Goal: Task Accomplishment & Management: Manage account settings

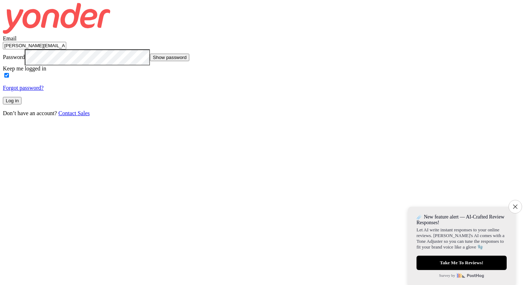
click at [66, 49] on input "[PERSON_NAME][EMAIL_ADDRESS][DOMAIN_NAME]" at bounding box center [34, 46] width 63 height 8
type input "[EMAIL_ADDRESS][DOMAIN_NAME]"
click at [3, 49] on div at bounding box center [3, 49] width 0 height 0
click at [9, 78] on input "Keep me logged in" at bounding box center [6, 75] width 5 height 5
checkbox input "false"
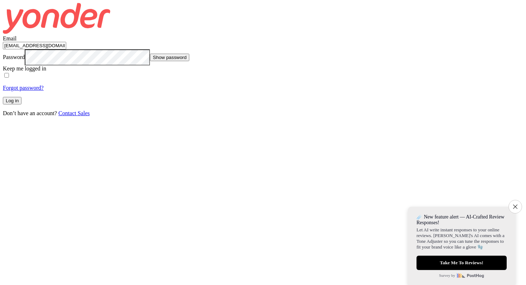
click at [21, 104] on button "Log in" at bounding box center [12, 101] width 19 height 8
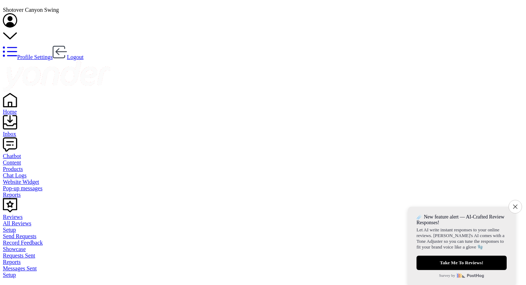
click at [27, 153] on div "Chatbot" at bounding box center [263, 156] width 520 height 6
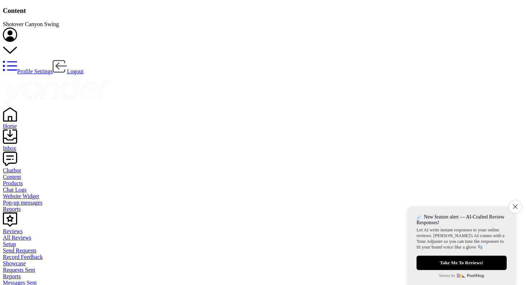
click at [35, 200] on div "Pop-up messages" at bounding box center [263, 203] width 520 height 6
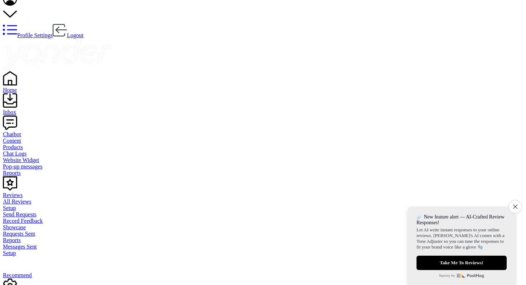
scroll to position [38, 0]
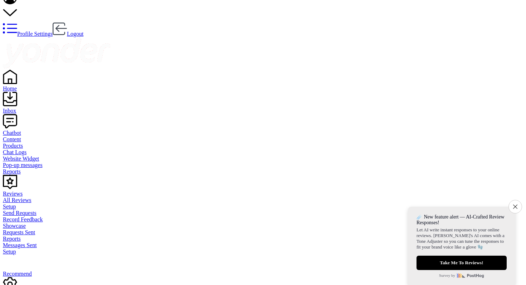
click at [35, 277] on div "Settings" at bounding box center [263, 288] width 520 height 22
click at [29, 191] on div "Reviews" at bounding box center [263, 194] width 520 height 6
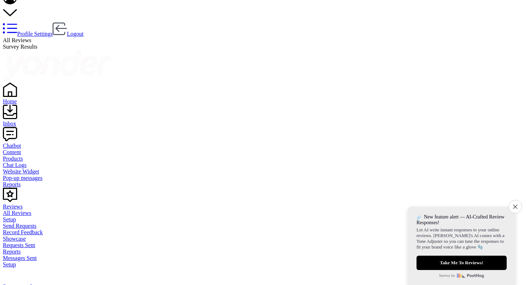
scroll to position [14, 0]
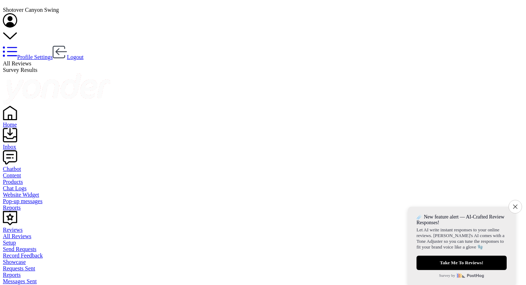
click at [27, 144] on div "Inbox" at bounding box center [263, 147] width 520 height 6
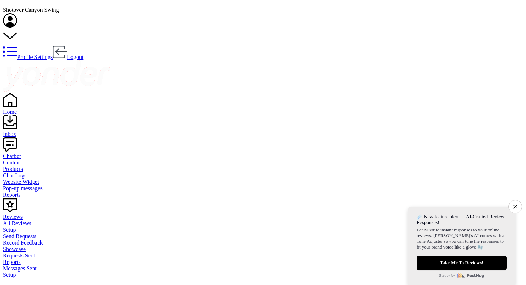
click at [27, 109] on div "Home" at bounding box center [263, 112] width 520 height 6
click at [20, 109] on div "Home" at bounding box center [263, 112] width 520 height 6
click at [22, 131] on div "Inbox" at bounding box center [263, 134] width 520 height 6
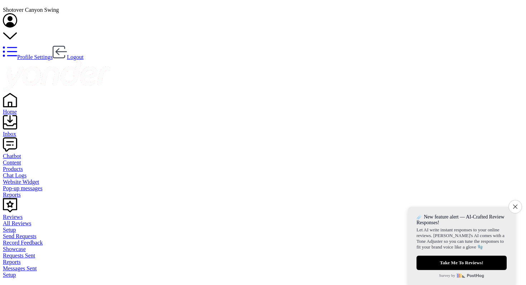
scroll to position [67, 0]
click at [513, 204] on icon "Close survey" at bounding box center [515, 206] width 5 height 5
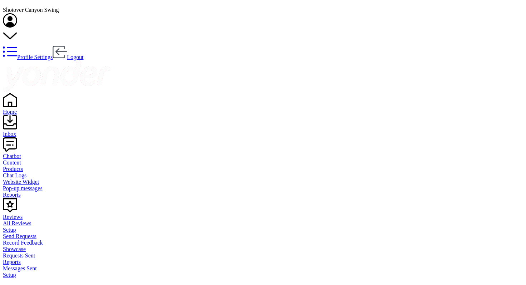
scroll to position [0, 0]
click at [34, 147] on link "Chatbot" at bounding box center [263, 153] width 520 height 13
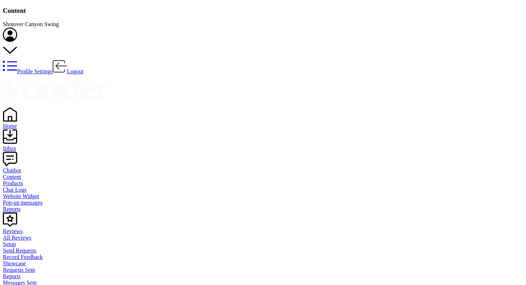
click at [34, 200] on div "Pop-up messages" at bounding box center [263, 203] width 520 height 6
click at [17, 28] on icon at bounding box center [10, 35] width 14 height 14
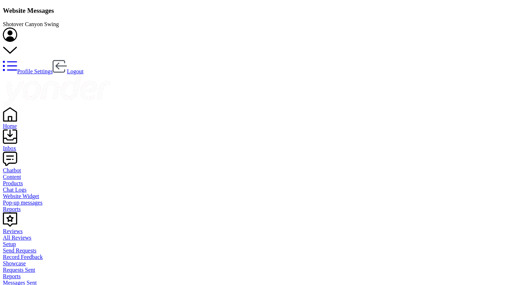
select select "Pacific/[GEOGRAPHIC_DATA]"
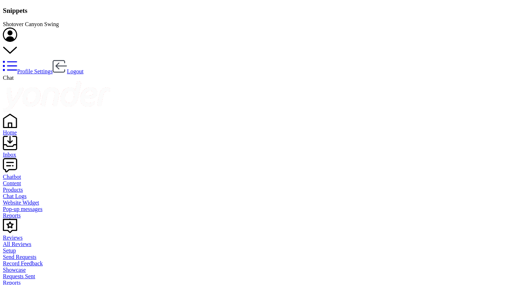
scroll to position [72, 341]
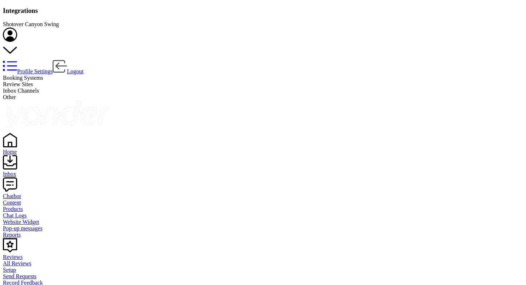
click at [43, 75] on span "Booking Systems" at bounding box center [23, 78] width 40 height 6
click at [39, 88] on span "Inbox Channels" at bounding box center [21, 91] width 36 height 6
click at [16, 94] on span "Other" at bounding box center [9, 97] width 13 height 6
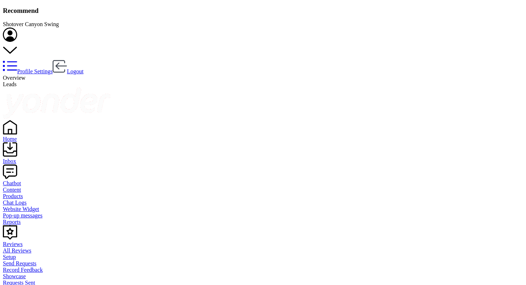
scroll to position [233, 437]
click at [28, 241] on div "Reviews" at bounding box center [263, 244] width 520 height 6
click at [34, 273] on div "Showcase" at bounding box center [263, 276] width 520 height 6
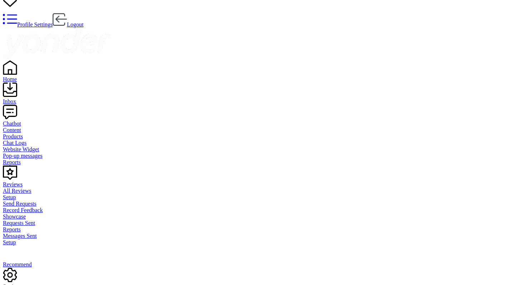
scroll to position [67, 0]
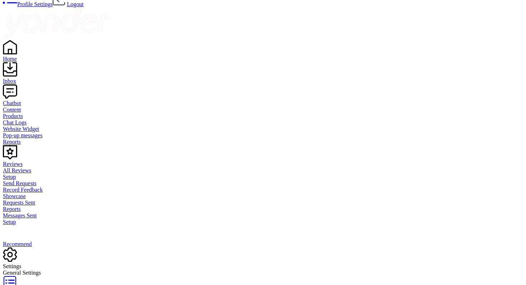
click at [27, 100] on div "Chatbot" at bounding box center [263, 103] width 520 height 6
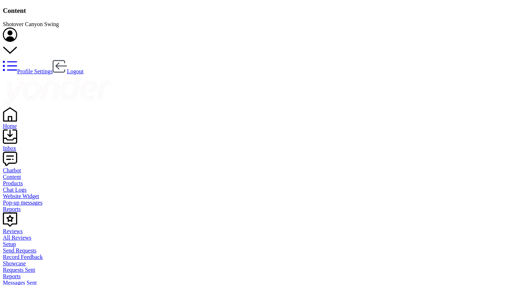
click at [27, 145] on div "Inbox" at bounding box center [263, 148] width 520 height 6
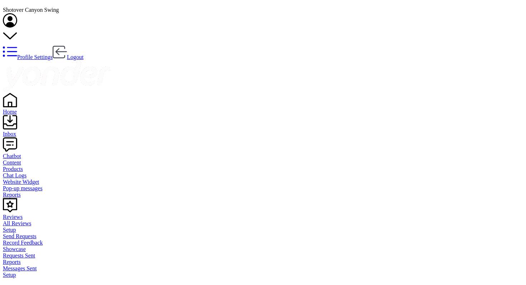
click at [26, 109] on div "Home" at bounding box center [263, 112] width 520 height 6
click at [405, 21] on div "Shotover Canyon Swing Profile Settings Logout" at bounding box center [263, 34] width 520 height 54
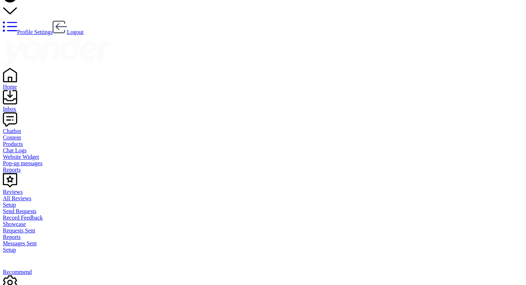
scroll to position [27, 0]
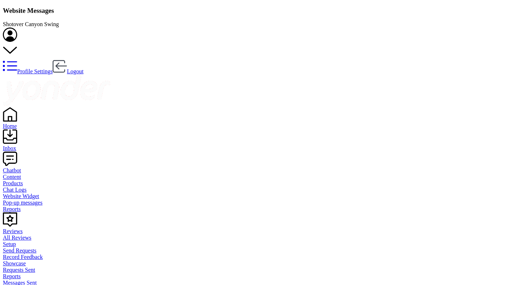
scroll to position [49, 429]
click at [31, 167] on div "Chatbot" at bounding box center [263, 170] width 520 height 6
click at [34, 174] on div "Content" at bounding box center [263, 177] width 520 height 6
click at [34, 180] on div "Products" at bounding box center [263, 183] width 520 height 6
type input "There are no seats available, please check an alternative day"
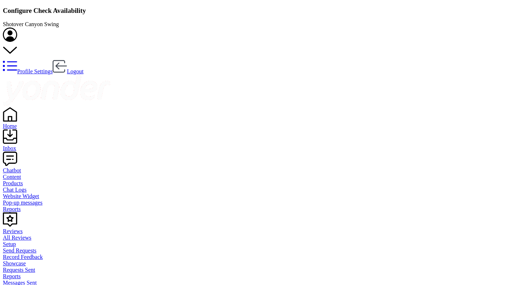
type textarea "Our online booking system closes {hours} prior to departure. Please contact us …"
click at [34, 187] on div "Chat Logs" at bounding box center [263, 190] width 520 height 6
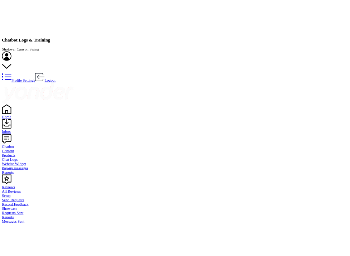
scroll to position [251, 437]
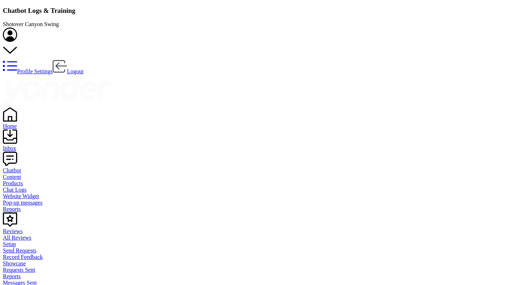
click at [33, 193] on div "Website Widget" at bounding box center [263, 196] width 520 height 6
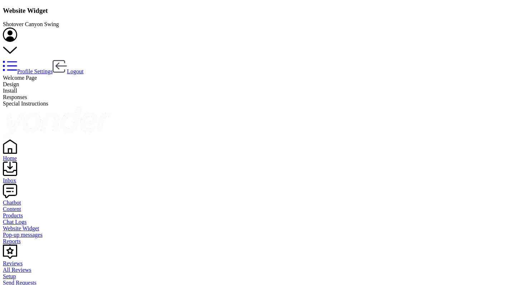
click at [17, 88] on span "Install" at bounding box center [10, 91] width 14 height 6
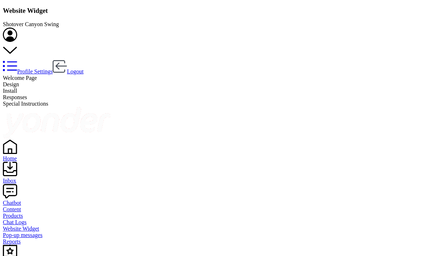
click at [27, 94] on span "Responses" at bounding box center [15, 97] width 24 height 6
click at [48, 101] on span "Special Instructions" at bounding box center [25, 104] width 45 height 6
click at [17, 88] on span "Install" at bounding box center [10, 91] width 14 height 6
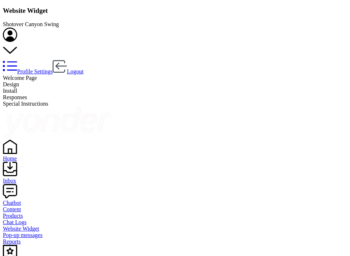
click at [19, 81] on span "Design" at bounding box center [11, 84] width 16 height 6
click at [37, 75] on span "Welcome Page" at bounding box center [20, 78] width 34 height 6
click at [204, 94] on div "Responses" at bounding box center [175, 97] width 344 height 6
click at [48, 101] on span "Special Instructions" at bounding box center [25, 104] width 45 height 6
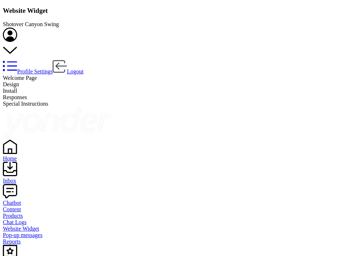
click at [27, 94] on span "Responses" at bounding box center [15, 97] width 24 height 6
